Goal: Task Accomplishment & Management: Manage account settings

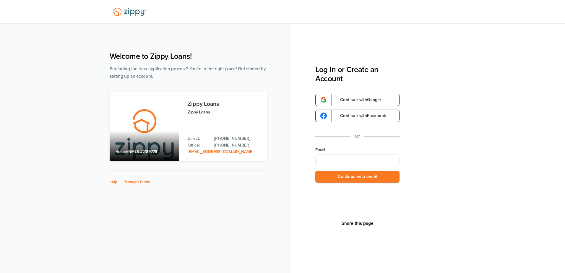
click at [373, 155] on div "Email" at bounding box center [357, 156] width 84 height 19
type input "**********"
click at [369, 185] on div "Share this page" at bounding box center [357, 224] width 35 height 82
click at [366, 182] on button "Continue with email" at bounding box center [357, 177] width 84 height 12
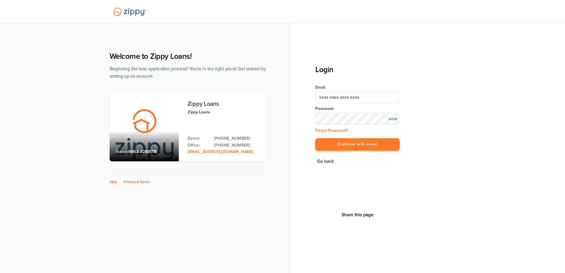
click at [338, 142] on button "Continue with email" at bounding box center [357, 144] width 84 height 12
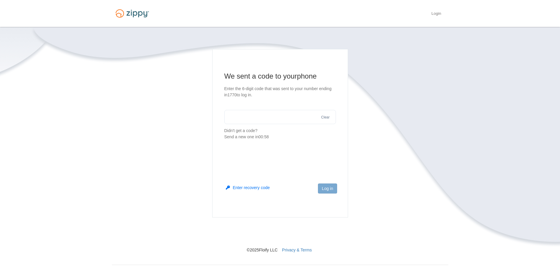
click at [298, 118] on input "text" at bounding box center [281, 117] width 112 height 14
type input "******"
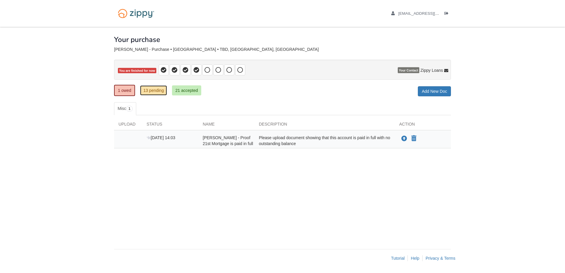
click at [150, 90] on link "13 pending" at bounding box center [153, 90] width 27 height 10
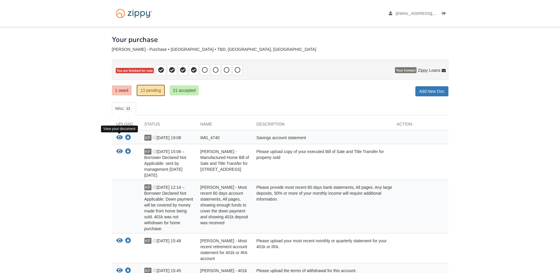
click at [120, 139] on icon "View IMG_4740" at bounding box center [119, 138] width 7 height 6
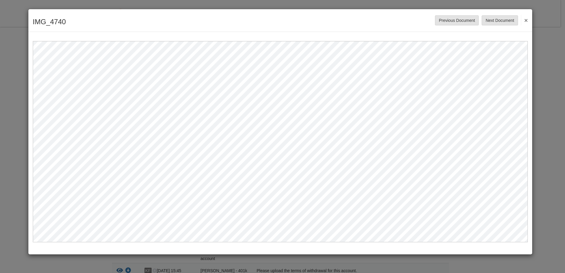
click at [525, 20] on button "×" at bounding box center [524, 20] width 7 height 11
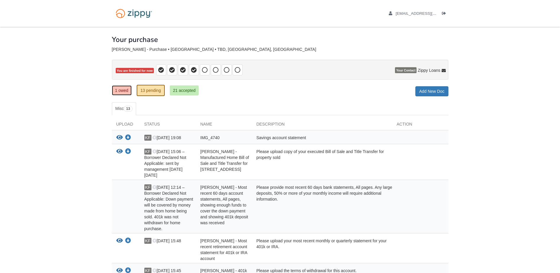
click at [124, 91] on link "1 owed" at bounding box center [122, 90] width 20 height 10
